Goal: Task Accomplishment & Management: Use online tool/utility

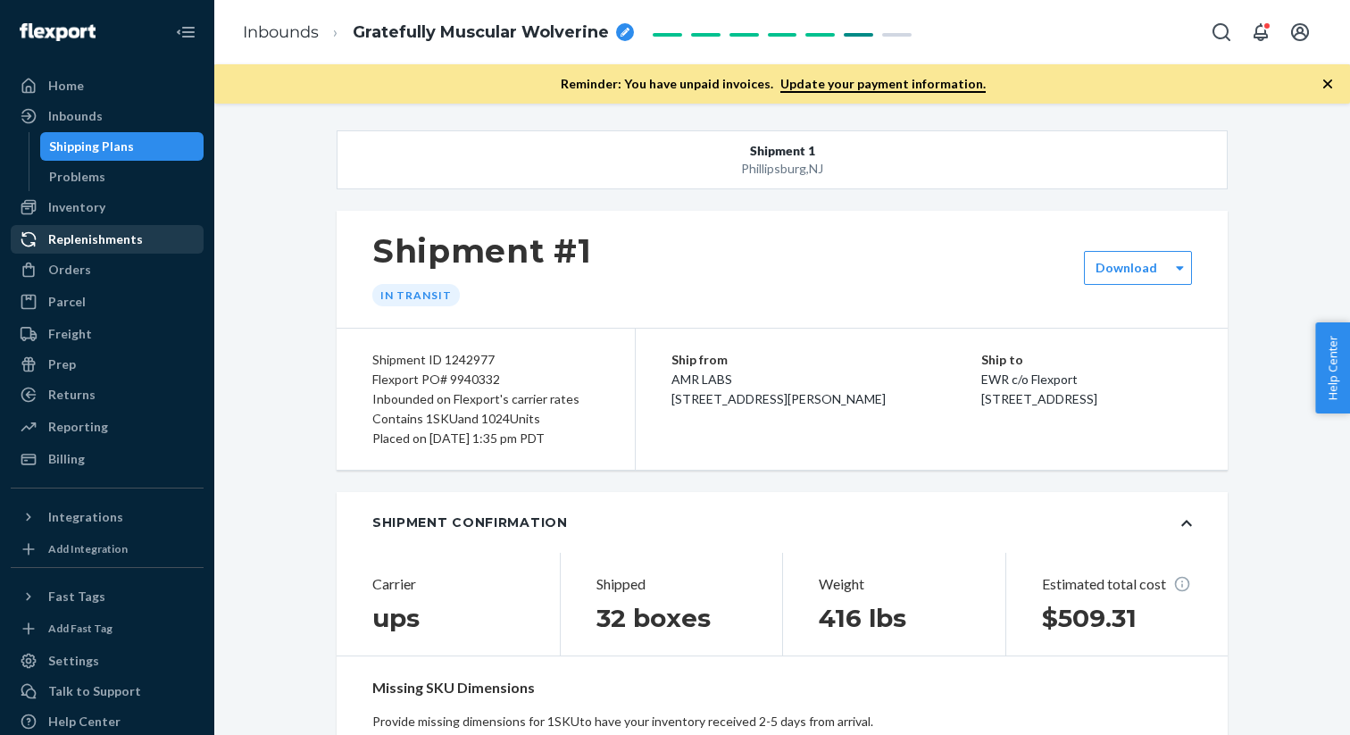
scroll to position [1006, 0]
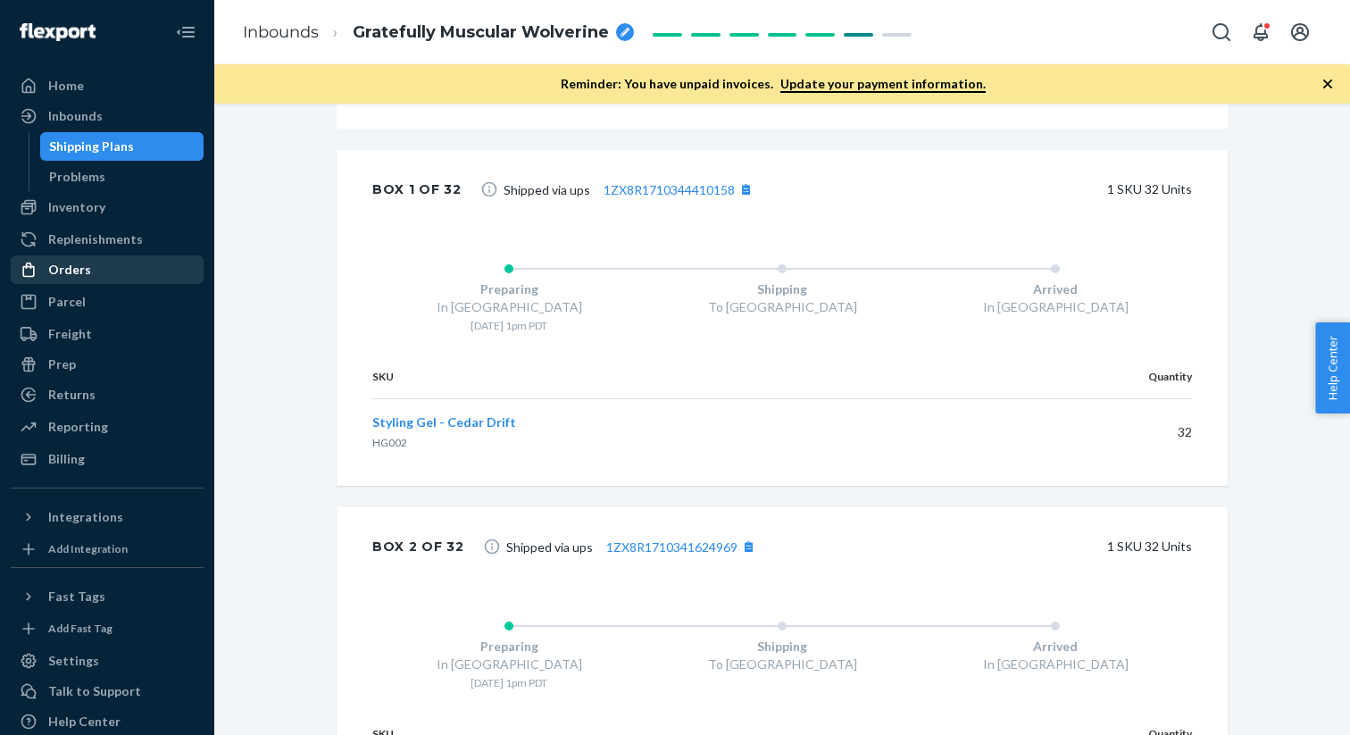
click at [88, 278] on div "Orders" at bounding box center [106, 269] width 189 height 25
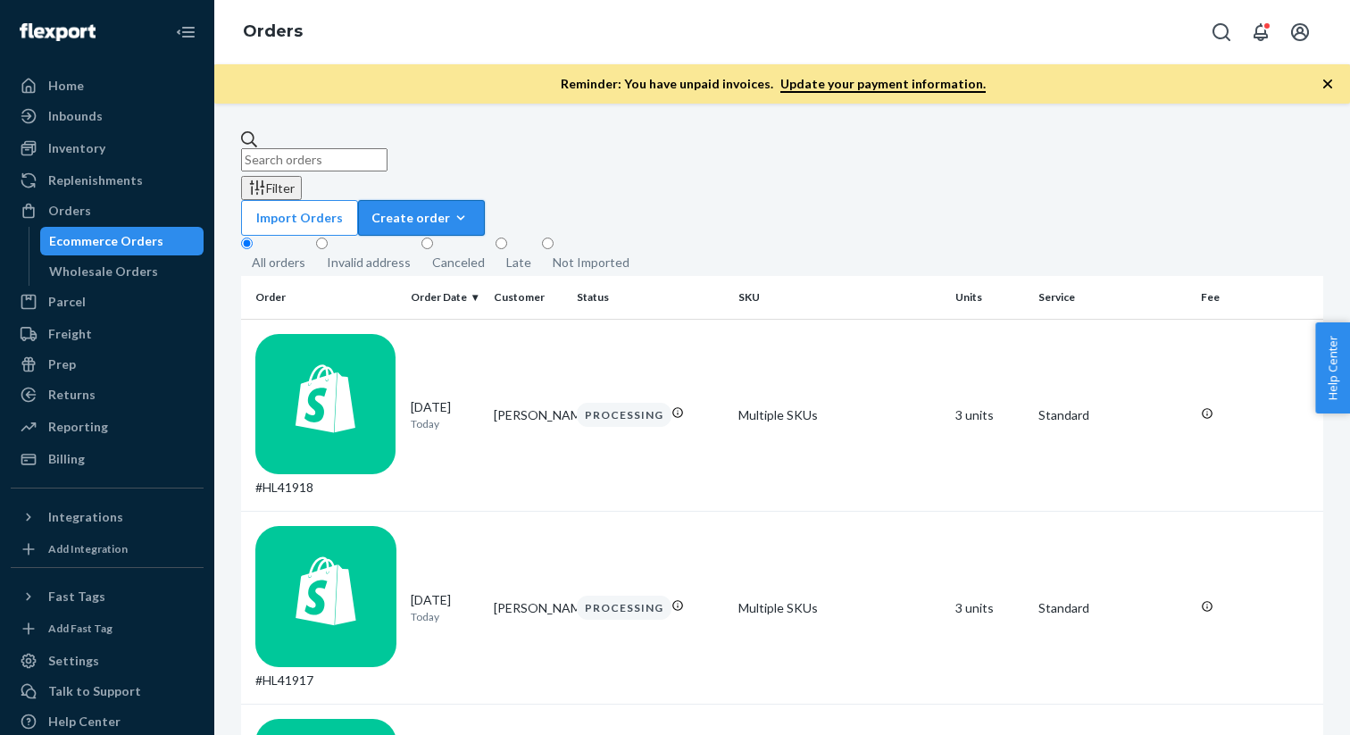
click at [485, 200] on button "Create order Ecommerce order Removal order" at bounding box center [421, 218] width 127 height 36
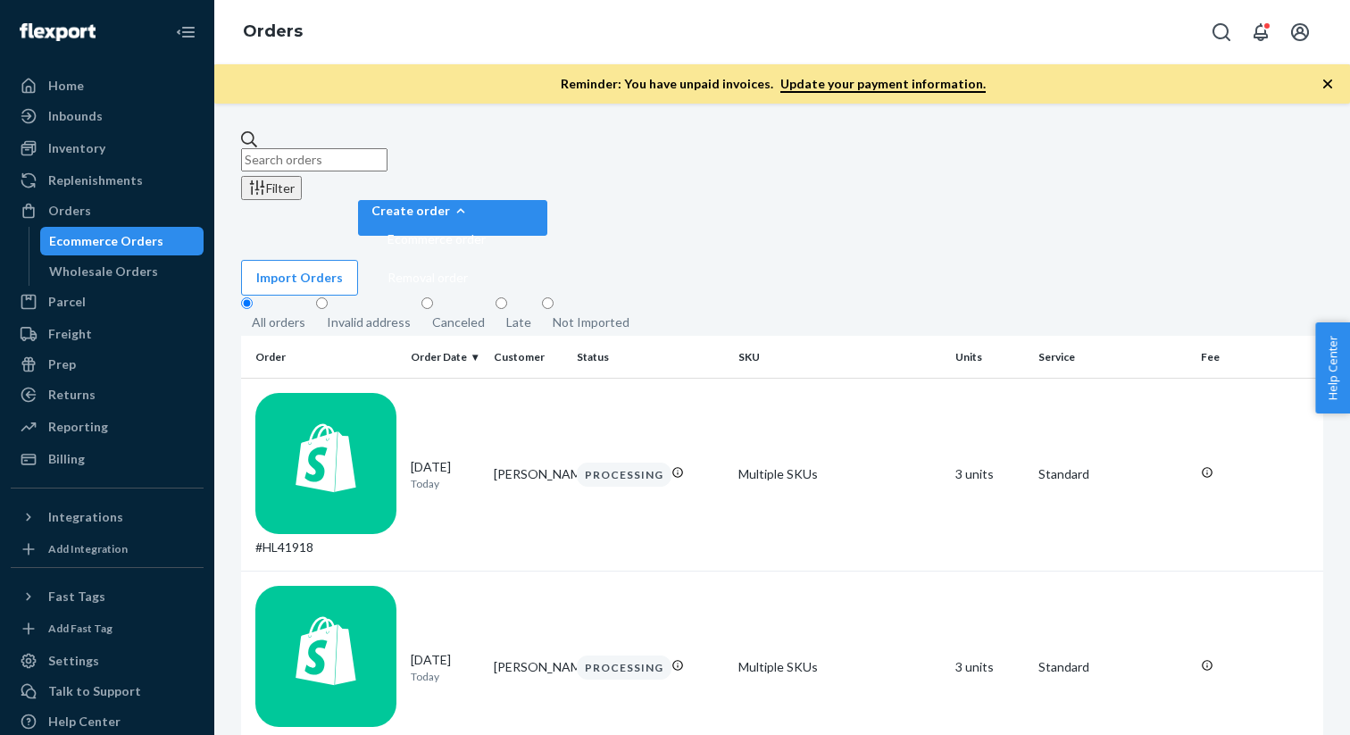
click at [387, 151] on input "text" at bounding box center [314, 159] width 146 height 23
type input "a da"
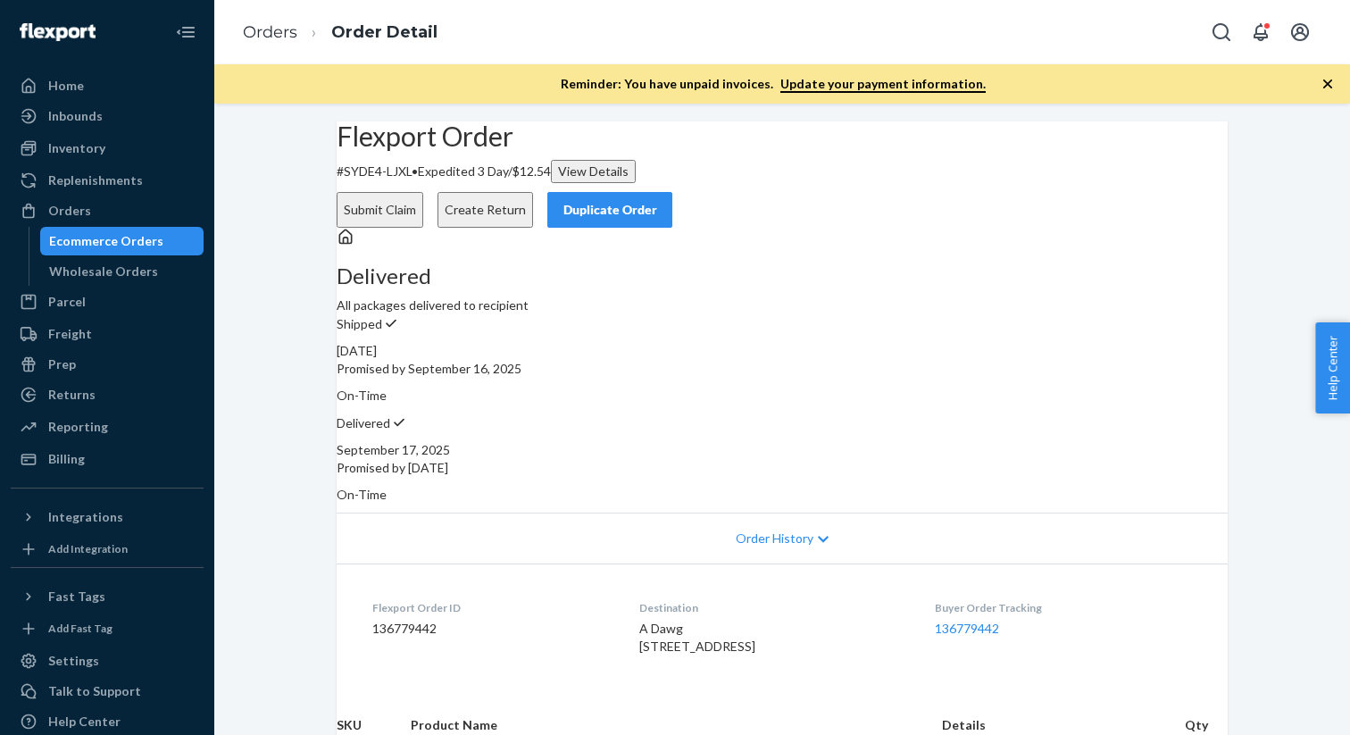
click at [1325, 89] on icon "button" at bounding box center [1328, 84] width 18 height 18
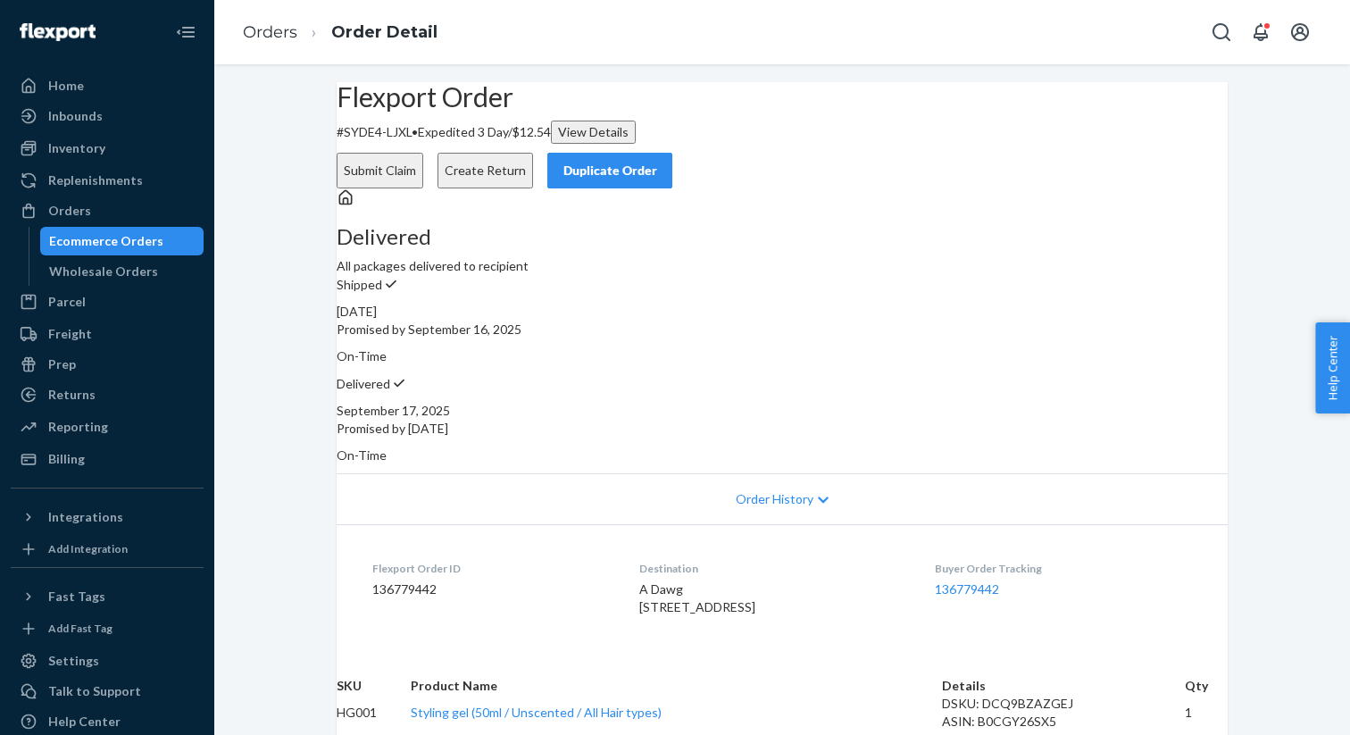
click at [672, 153] on button "Duplicate Order" at bounding box center [609, 171] width 125 height 36
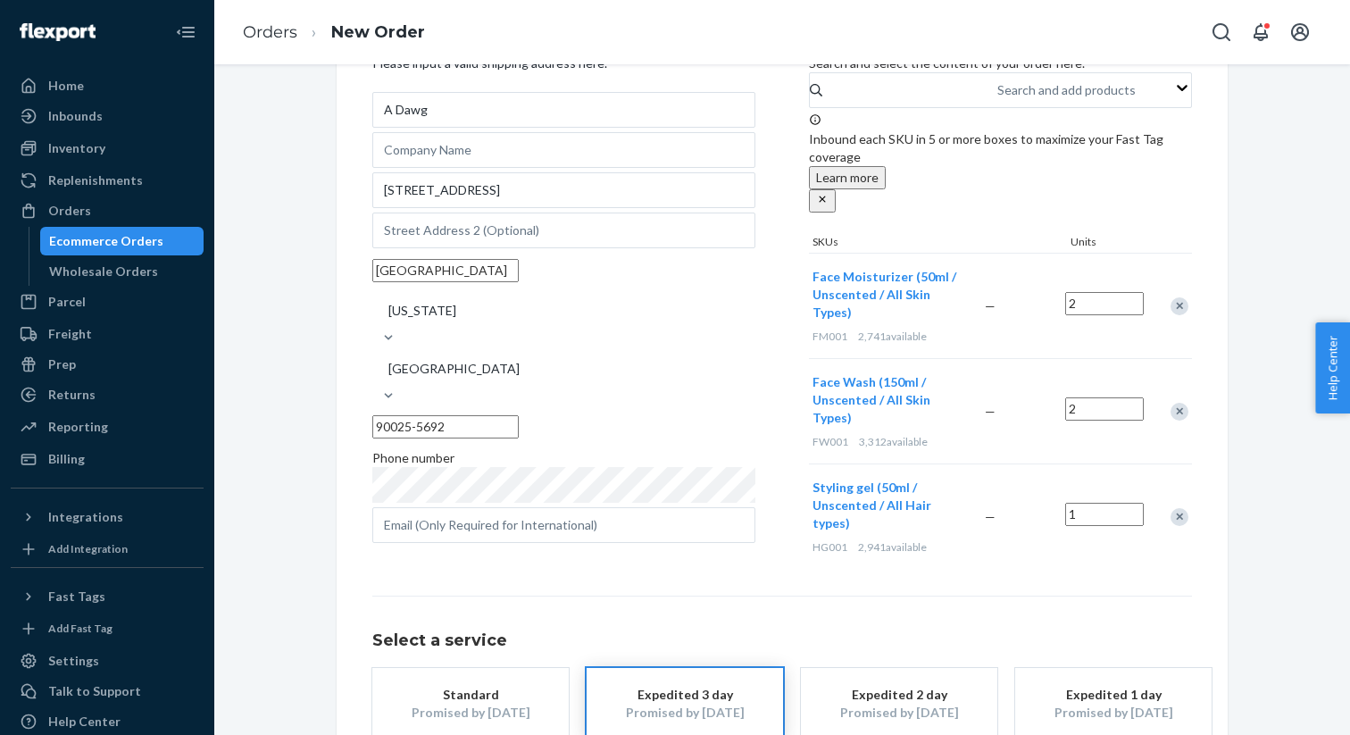
scroll to position [149, 0]
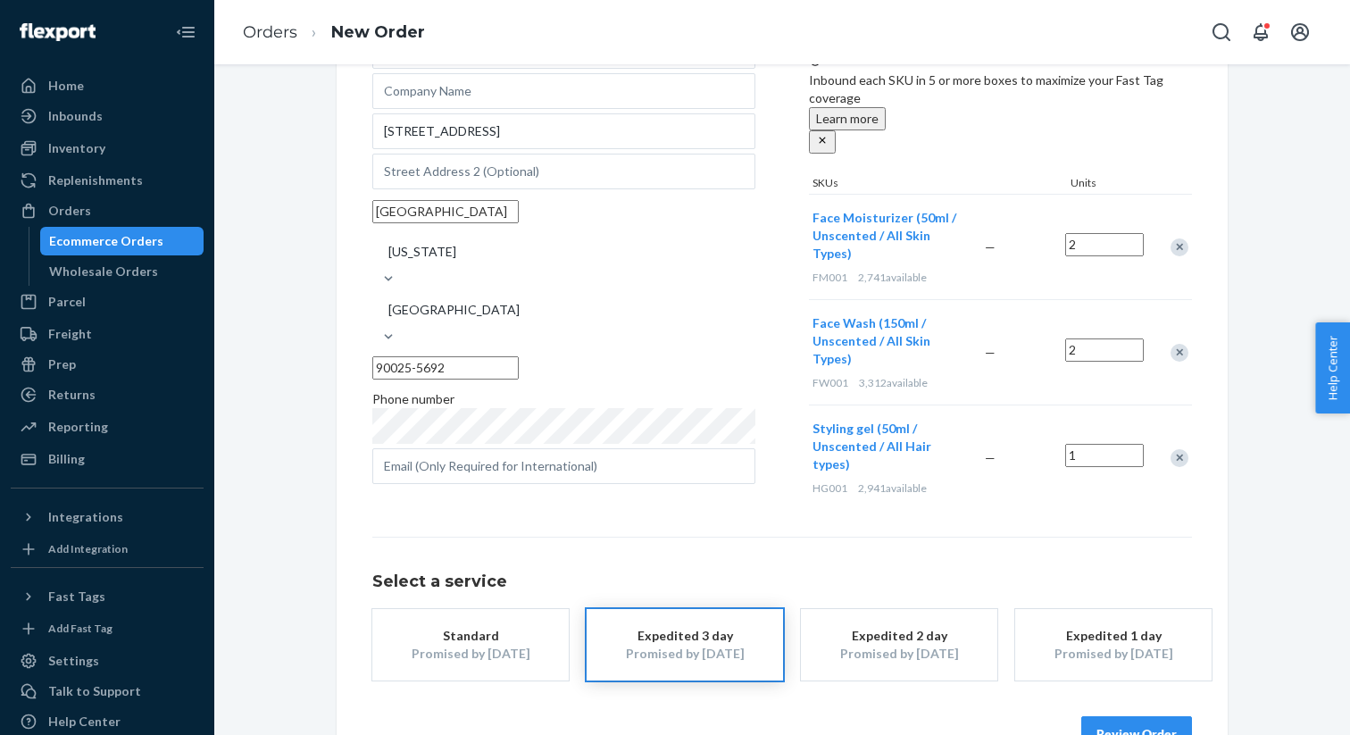
click at [1187, 238] on div "Remove Item" at bounding box center [1180, 247] width 18 height 18
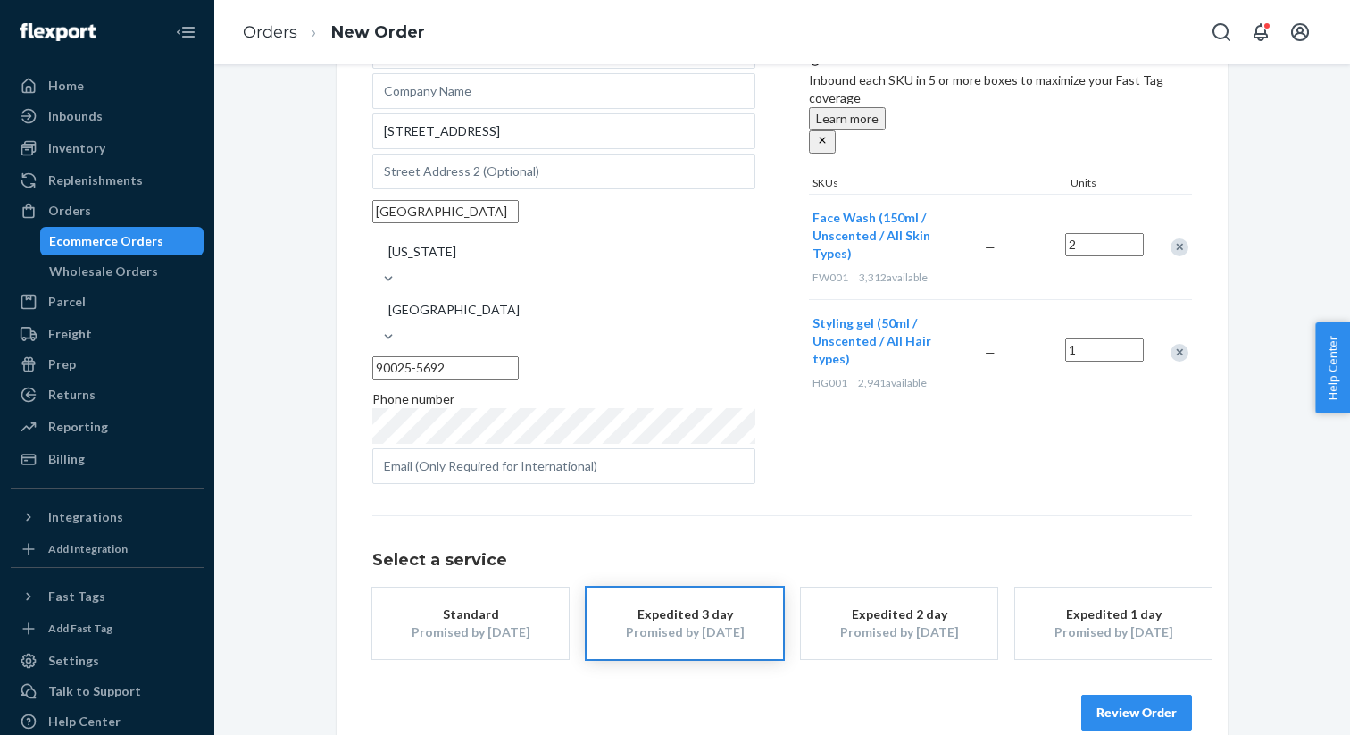
click at [1186, 238] on div "Remove Item" at bounding box center [1180, 247] width 18 height 18
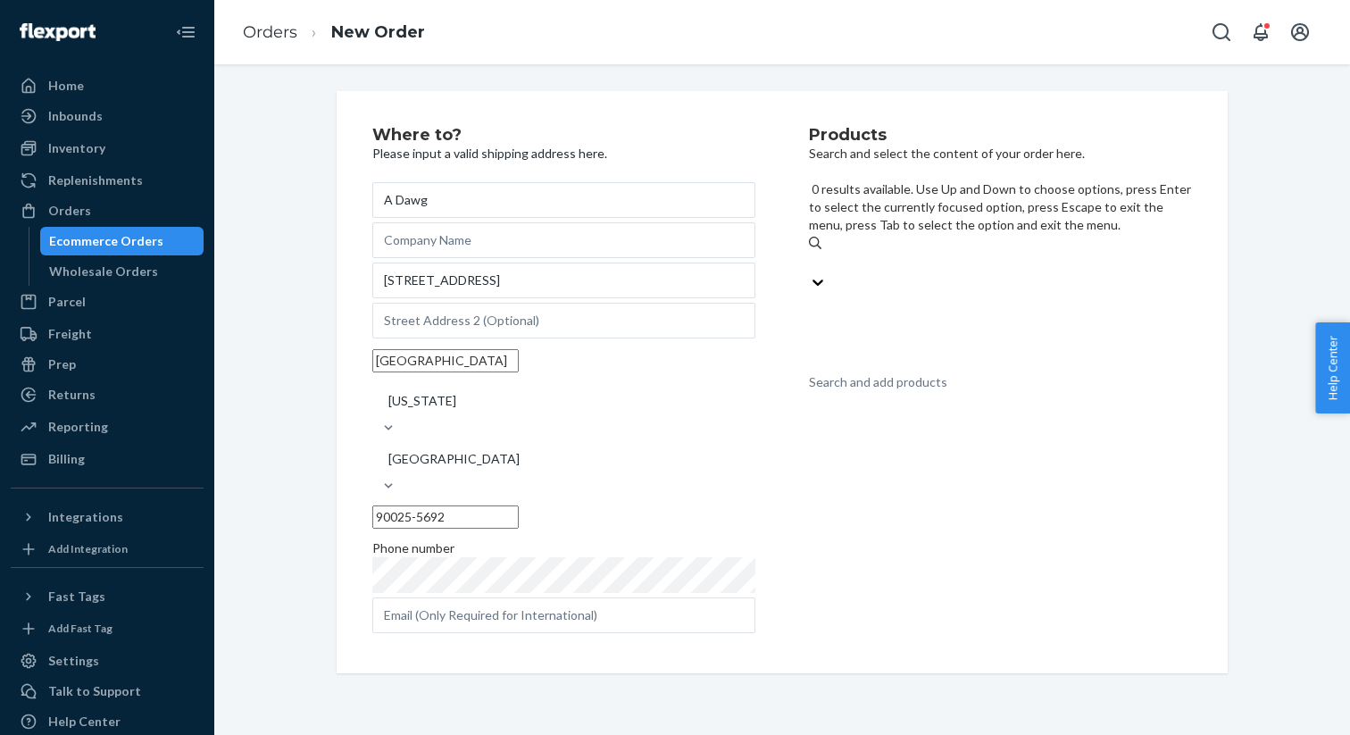
click at [1034, 234] on div "Search and add products" at bounding box center [1000, 265] width 383 height 62
click at [811, 254] on input "0 results available. Use Up and Down to choose options, press Enter to select t…" at bounding box center [810, 263] width 2 height 18
type input "body"
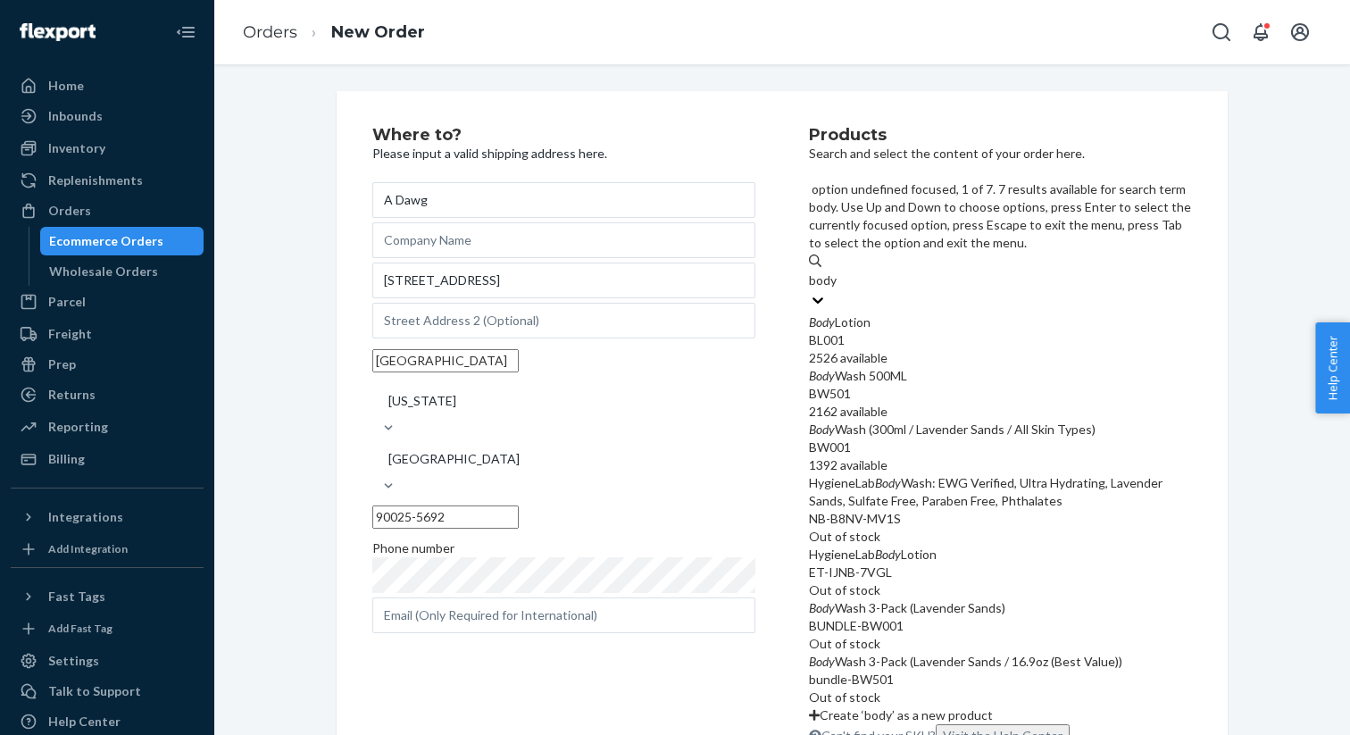
click at [1027, 313] on div "Body Lotion" at bounding box center [1000, 322] width 383 height 18
click at [838, 271] on input "body" at bounding box center [823, 280] width 29 height 18
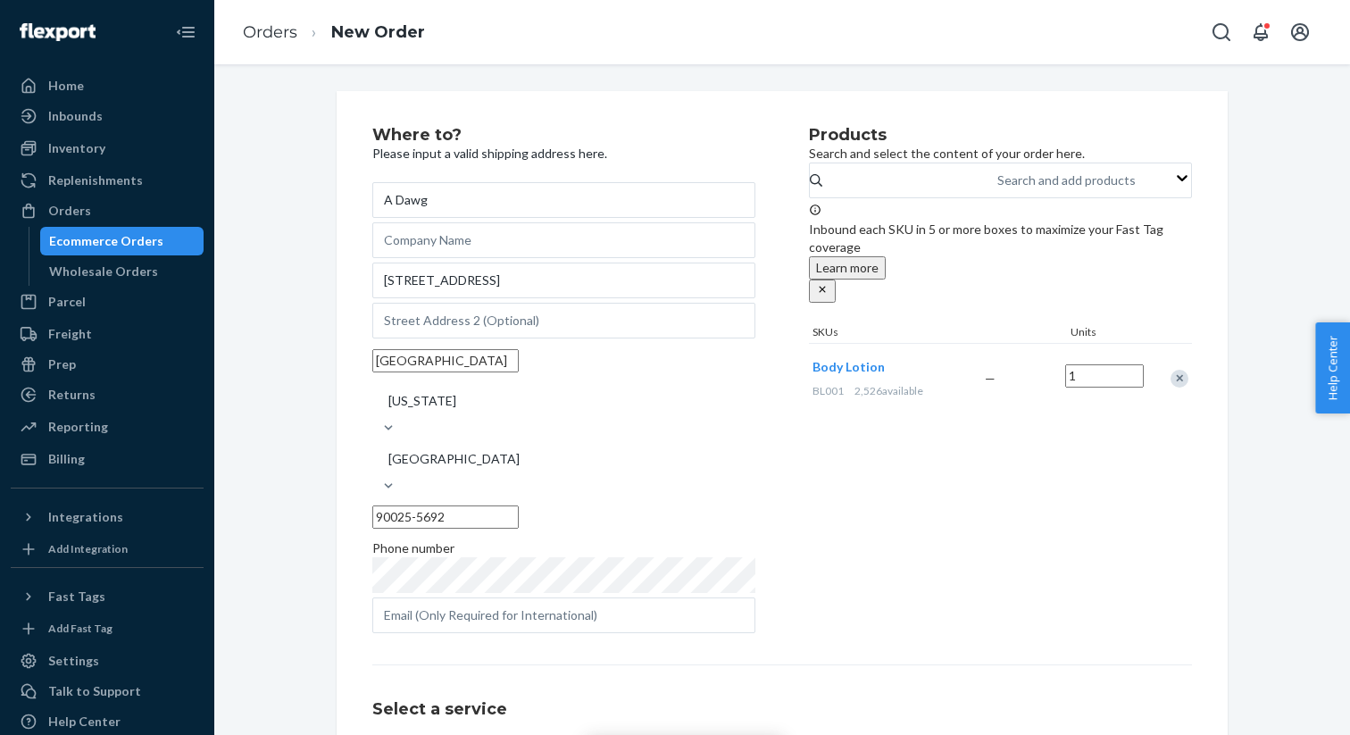
click at [1113, 371] on input "1" at bounding box center [1104, 375] width 79 height 23
type input "2"
click at [1116, 501] on div "Products Search and select the content of your order here. Search and add produ…" at bounding box center [1000, 382] width 383 height 511
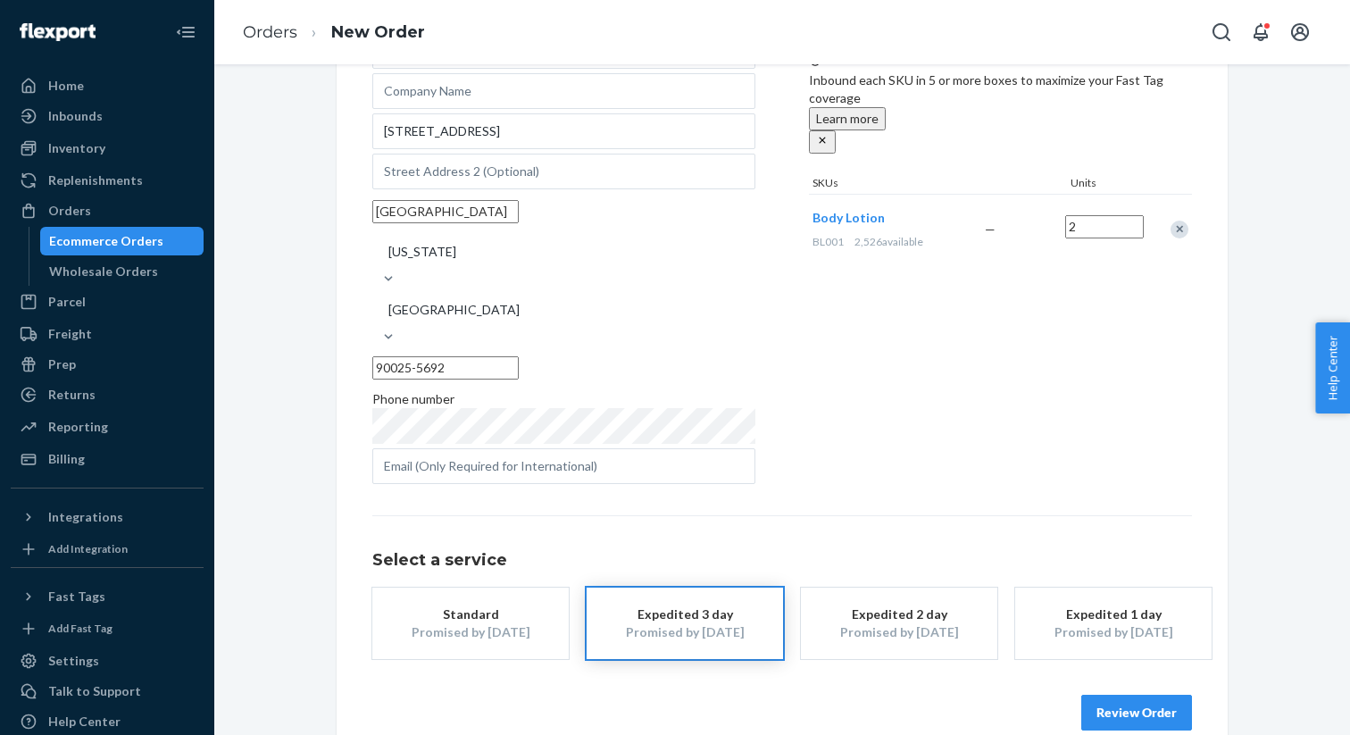
click at [1148, 696] on button "Review Order" at bounding box center [1136, 713] width 111 height 36
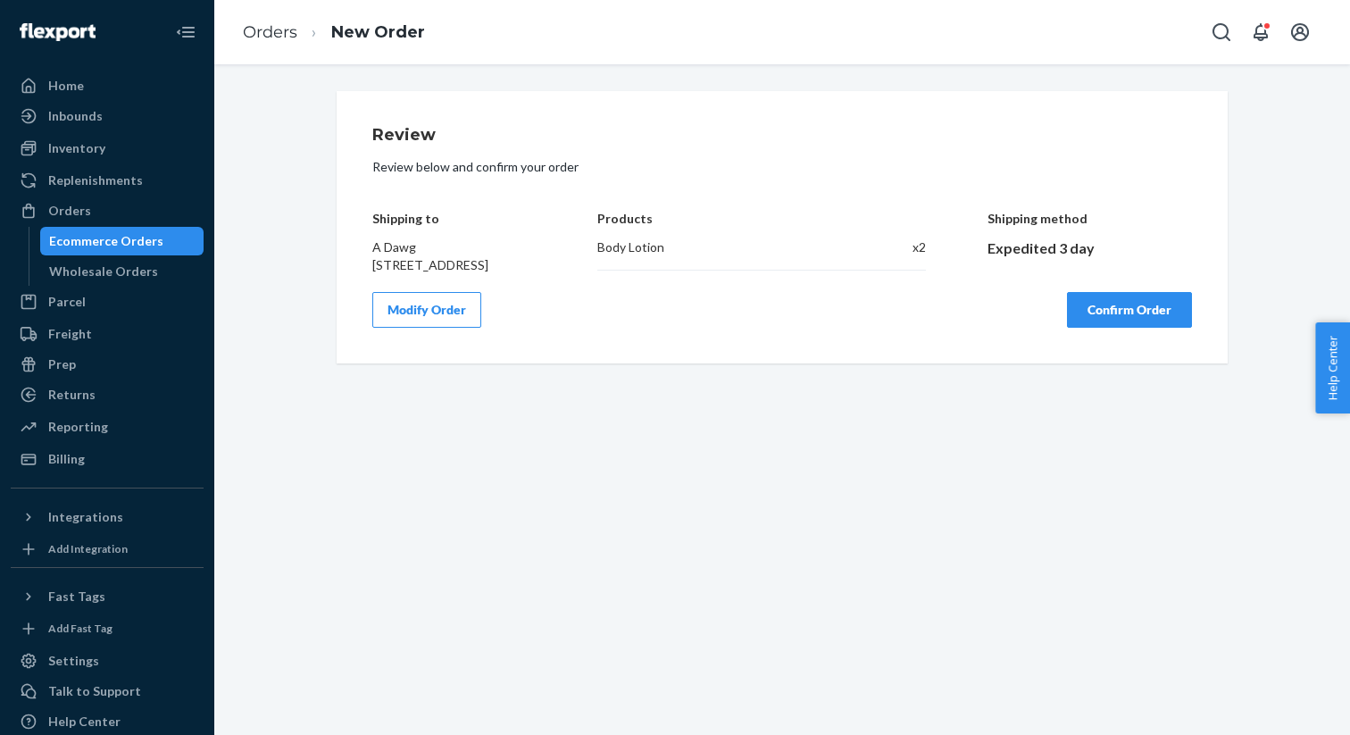
click at [1149, 328] on button "Confirm Order" at bounding box center [1129, 310] width 125 height 36
